Goal: Use online tool/utility: Utilize a website feature to perform a specific function

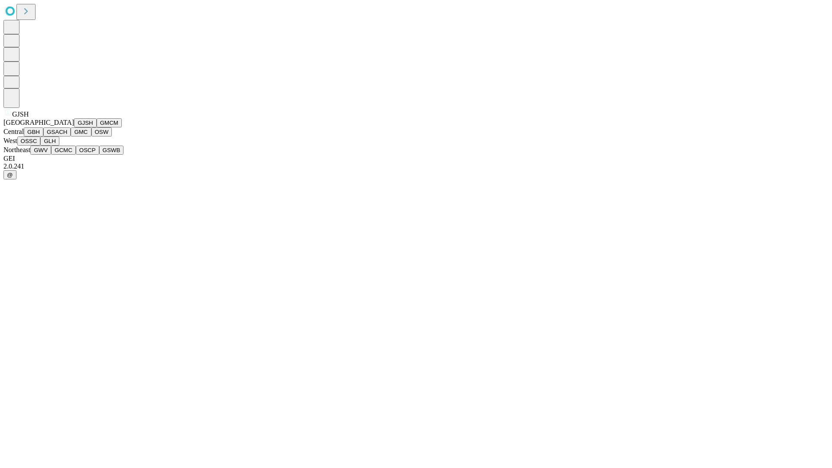
click at [74, 127] on button "GJSH" at bounding box center [85, 122] width 23 height 9
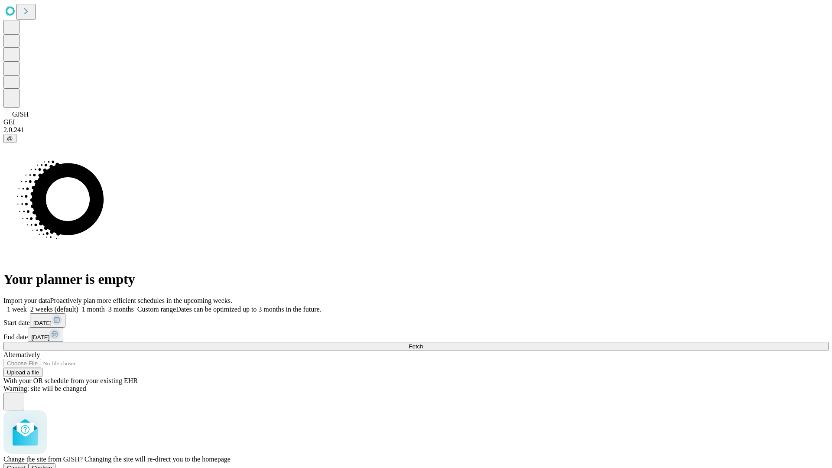
click at [52, 465] on span "Confirm" at bounding box center [42, 468] width 20 height 6
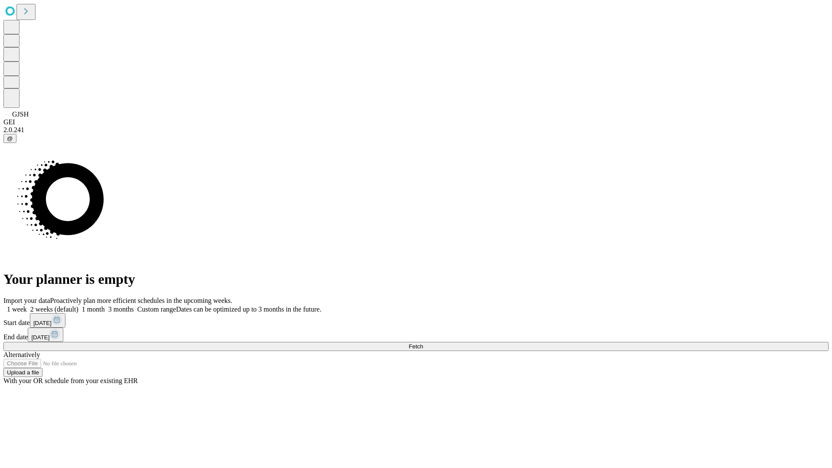
click at [105, 305] on label "1 month" at bounding box center [91, 308] width 26 height 7
click at [423, 343] on span "Fetch" at bounding box center [416, 346] width 14 height 6
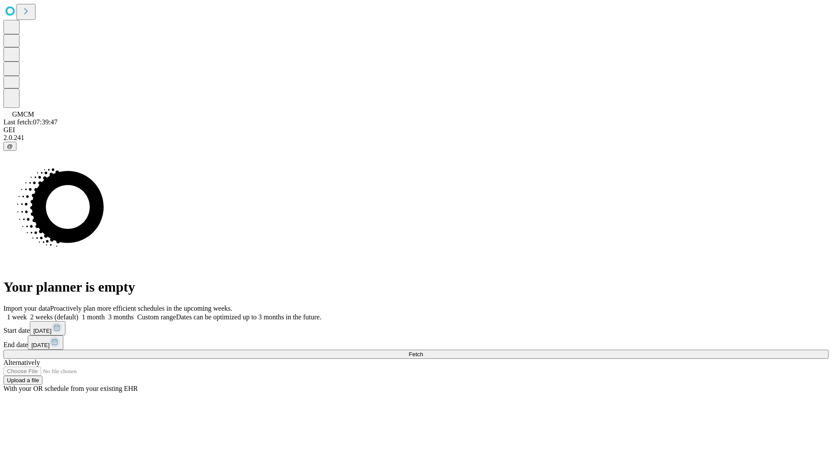
click at [423, 351] on span "Fetch" at bounding box center [416, 354] width 14 height 6
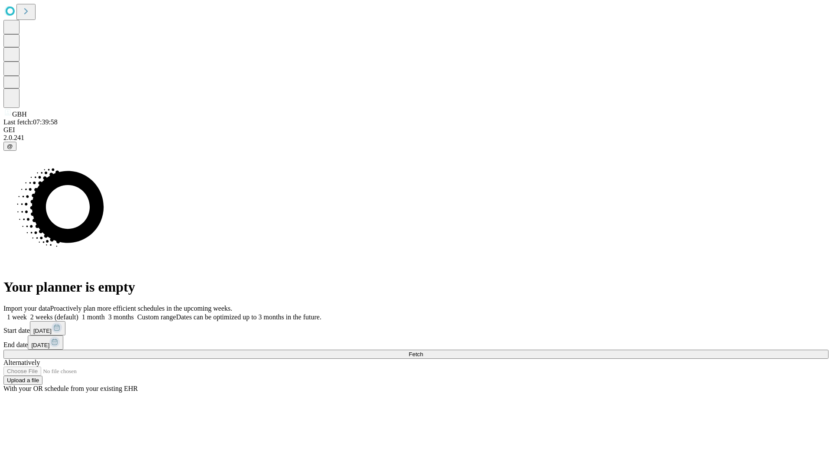
click at [105, 313] on label "1 month" at bounding box center [91, 316] width 26 height 7
click at [423, 351] on span "Fetch" at bounding box center [416, 354] width 14 height 6
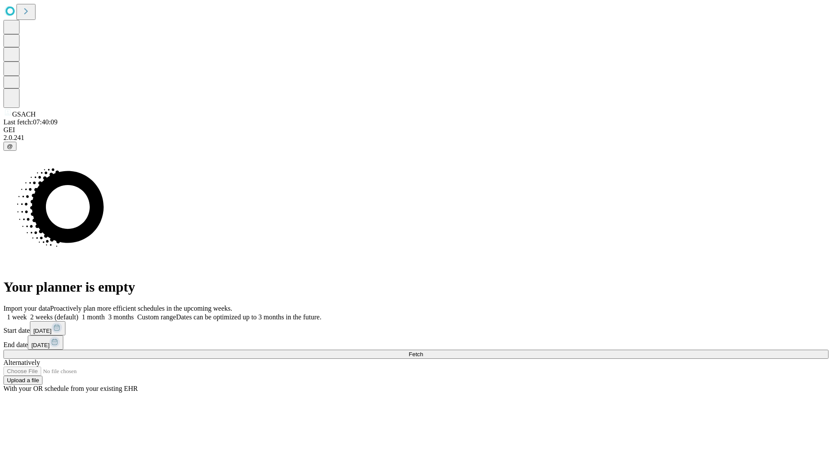
click at [423, 351] on span "Fetch" at bounding box center [416, 354] width 14 height 6
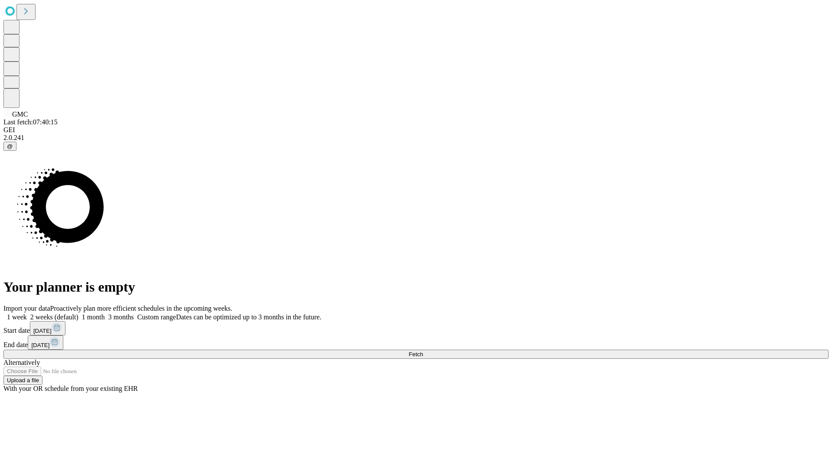
click at [105, 313] on label "1 month" at bounding box center [91, 316] width 26 height 7
click at [423, 351] on span "Fetch" at bounding box center [416, 354] width 14 height 6
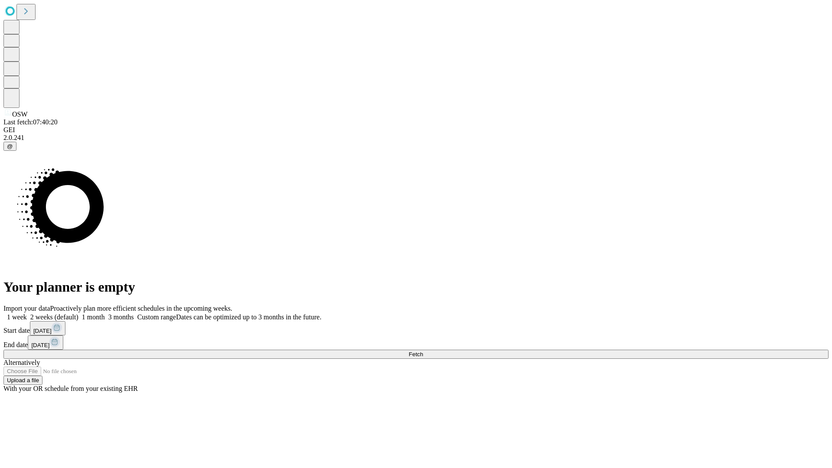
click at [105, 313] on label "1 month" at bounding box center [91, 316] width 26 height 7
click at [423, 351] on span "Fetch" at bounding box center [416, 354] width 14 height 6
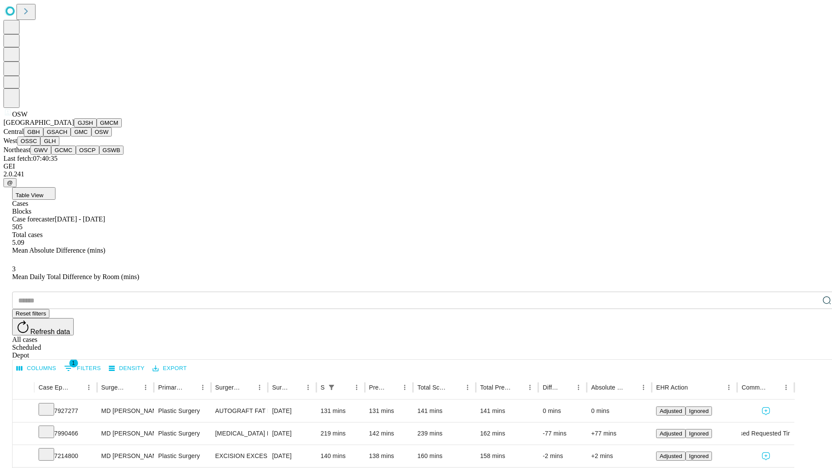
click at [41, 146] on button "OSSC" at bounding box center [28, 140] width 23 height 9
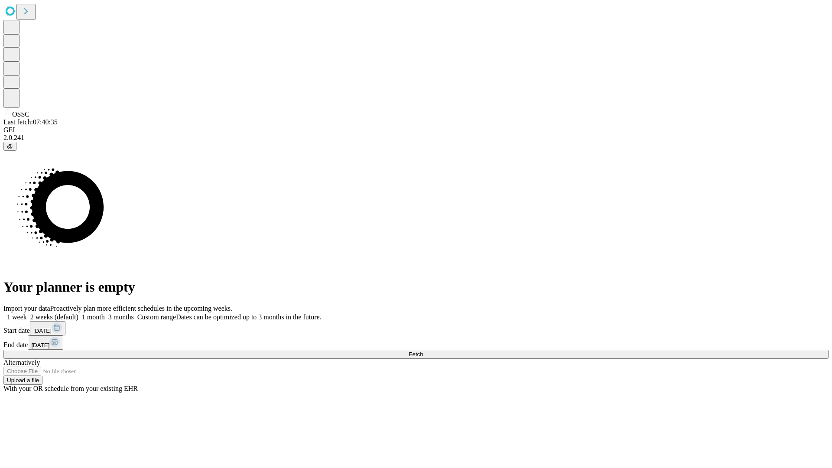
click at [105, 313] on label "1 month" at bounding box center [91, 316] width 26 height 7
click at [423, 351] on span "Fetch" at bounding box center [416, 354] width 14 height 6
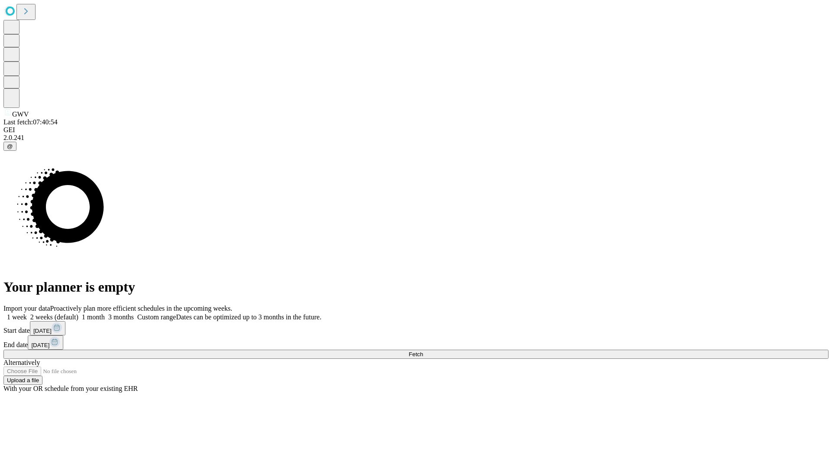
click at [423, 351] on span "Fetch" at bounding box center [416, 354] width 14 height 6
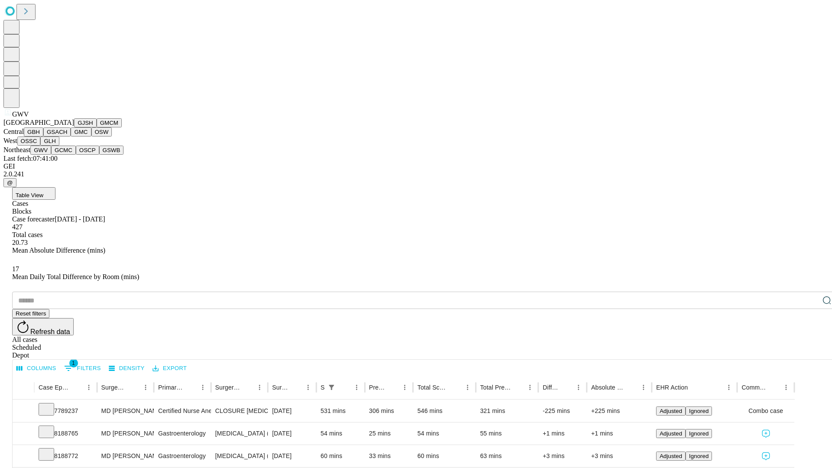
click at [67, 155] on button "GCMC" at bounding box center [63, 150] width 25 height 9
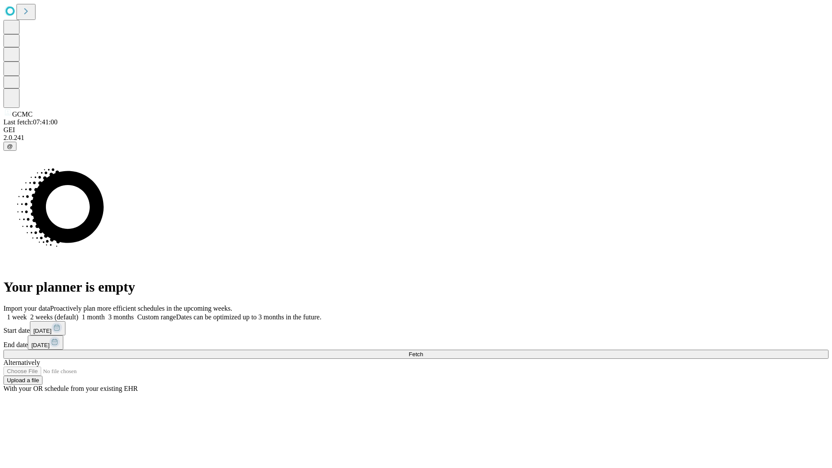
click at [105, 313] on label "1 month" at bounding box center [91, 316] width 26 height 7
click at [423, 351] on span "Fetch" at bounding box center [416, 354] width 14 height 6
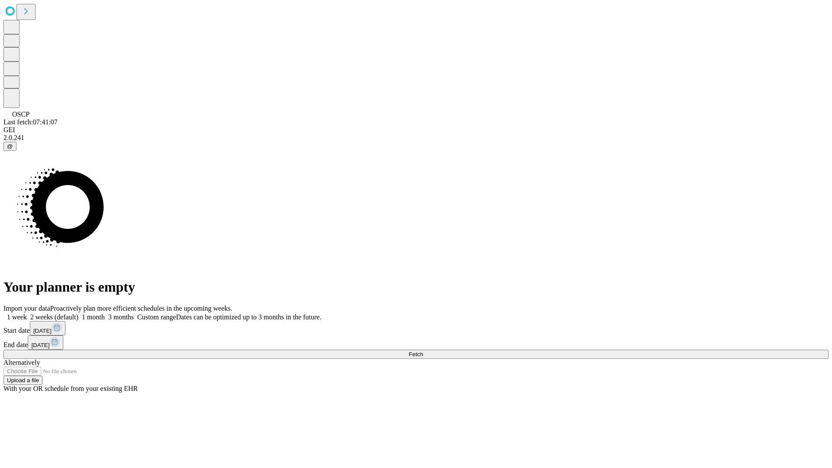
click at [423, 351] on span "Fetch" at bounding box center [416, 354] width 14 height 6
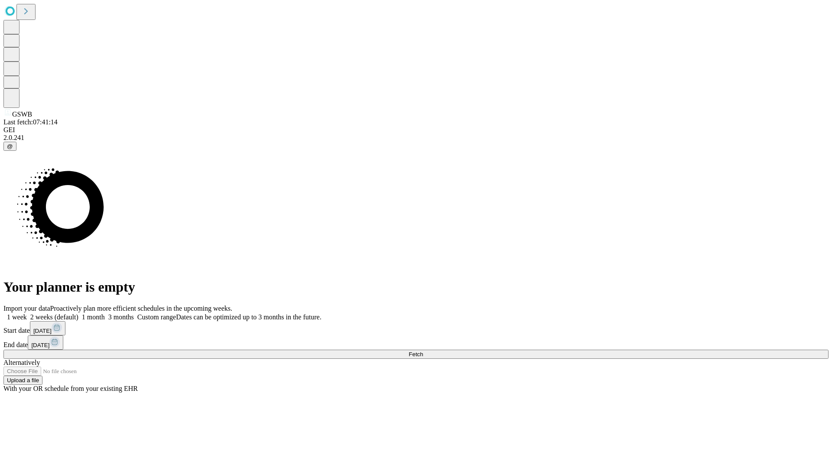
click at [105, 313] on label "1 month" at bounding box center [91, 316] width 26 height 7
click at [423, 351] on span "Fetch" at bounding box center [416, 354] width 14 height 6
